Goal: Contribute content: Add original content to the website for others to see

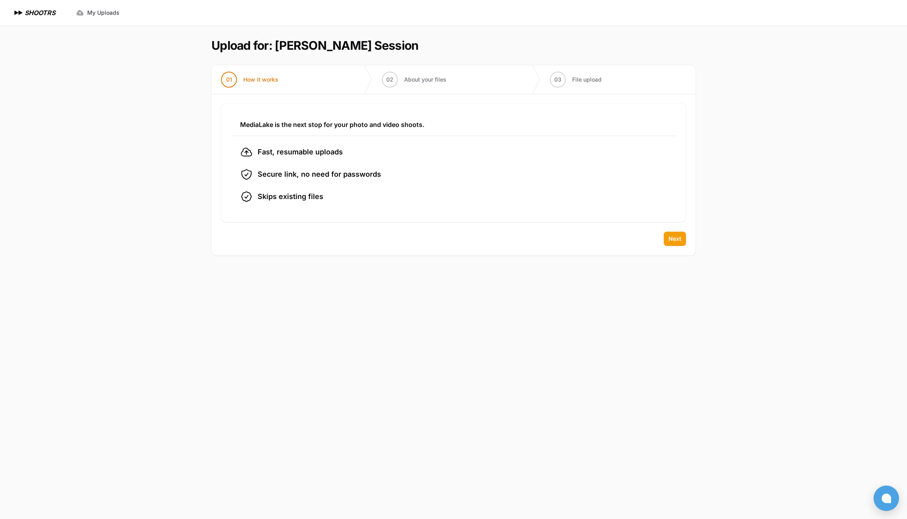
click at [668, 238] on button "Next" at bounding box center [675, 239] width 22 height 14
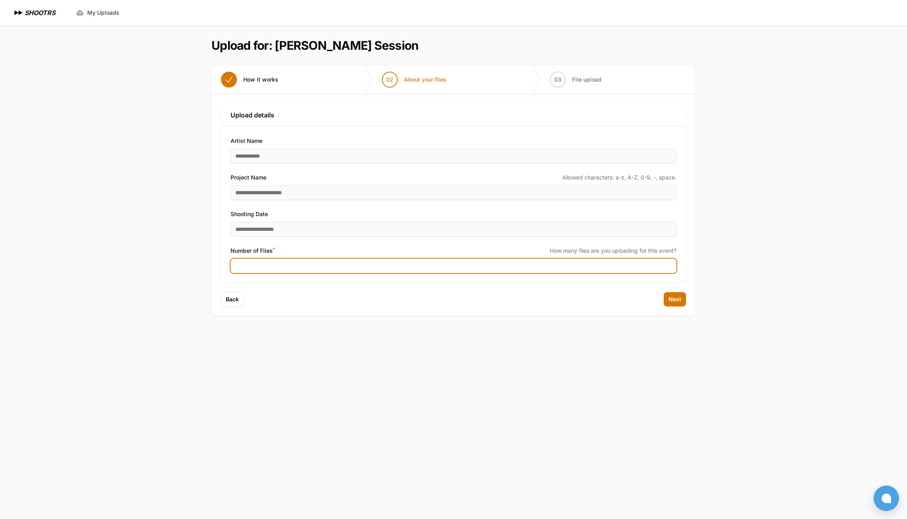
click at [276, 260] on input "Number of Files *" at bounding box center [453, 266] width 446 height 14
type input "***"
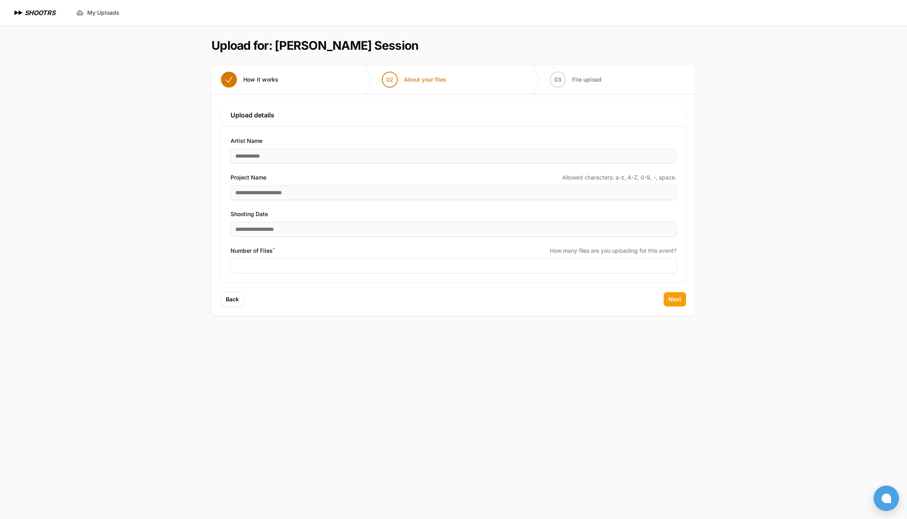
click at [675, 299] on span "Next" at bounding box center [674, 299] width 13 height 8
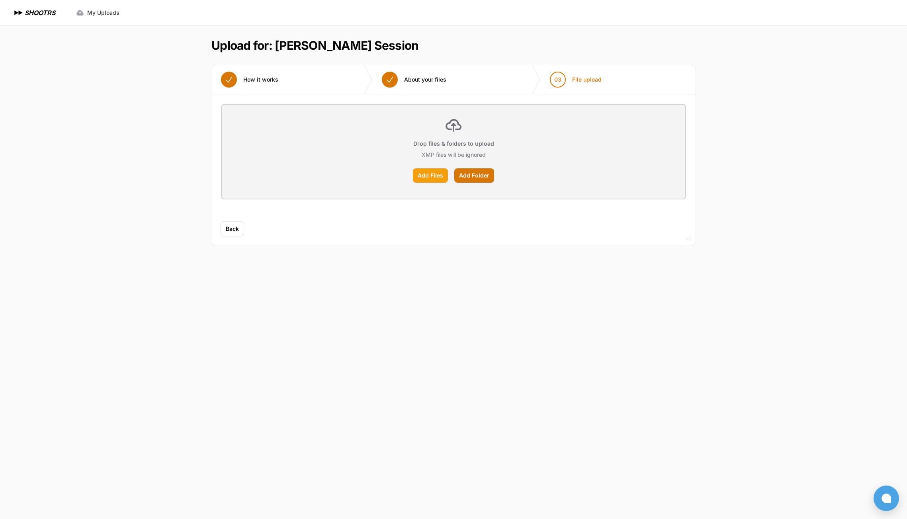
click at [432, 175] on label "Add Files" at bounding box center [430, 175] width 35 height 14
click at [0, 0] on input "Add Files" at bounding box center [0, 0] width 0 height 0
